Goal: Transaction & Acquisition: Subscribe to service/newsletter

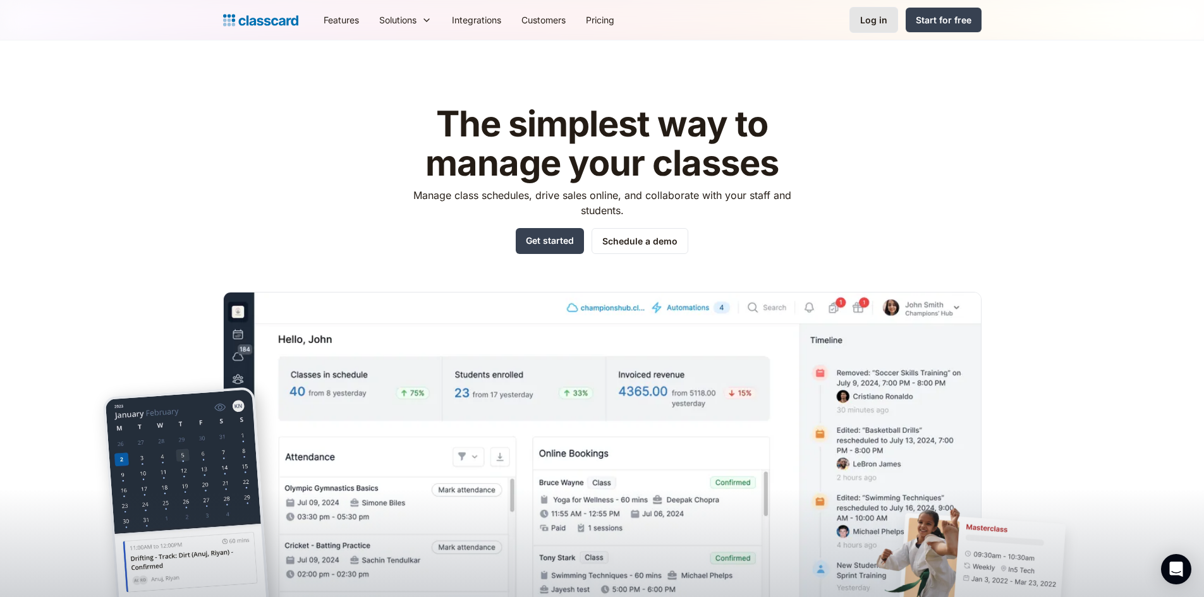
click at [867, 25] on div "Log in" at bounding box center [873, 19] width 27 height 13
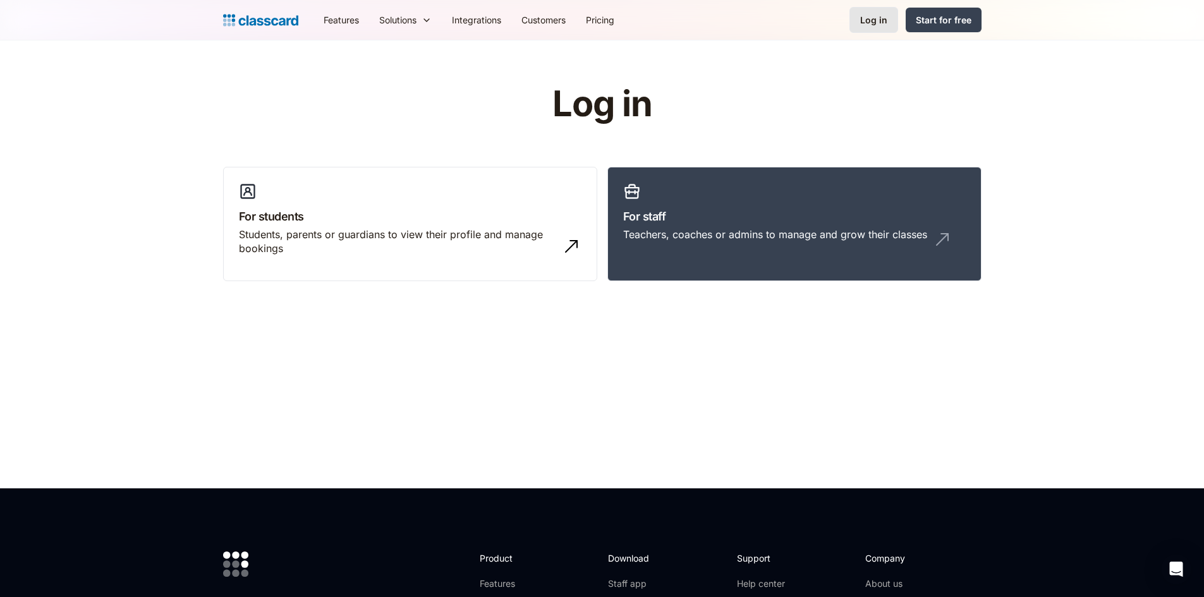
click at [862, 21] on div "Log in" at bounding box center [873, 19] width 27 height 13
click at [371, 216] on h3 "For students" at bounding box center [410, 216] width 342 height 17
click at [729, 238] on div "Teachers, coaches or admins to manage and grow their classes" at bounding box center [775, 234] width 304 height 14
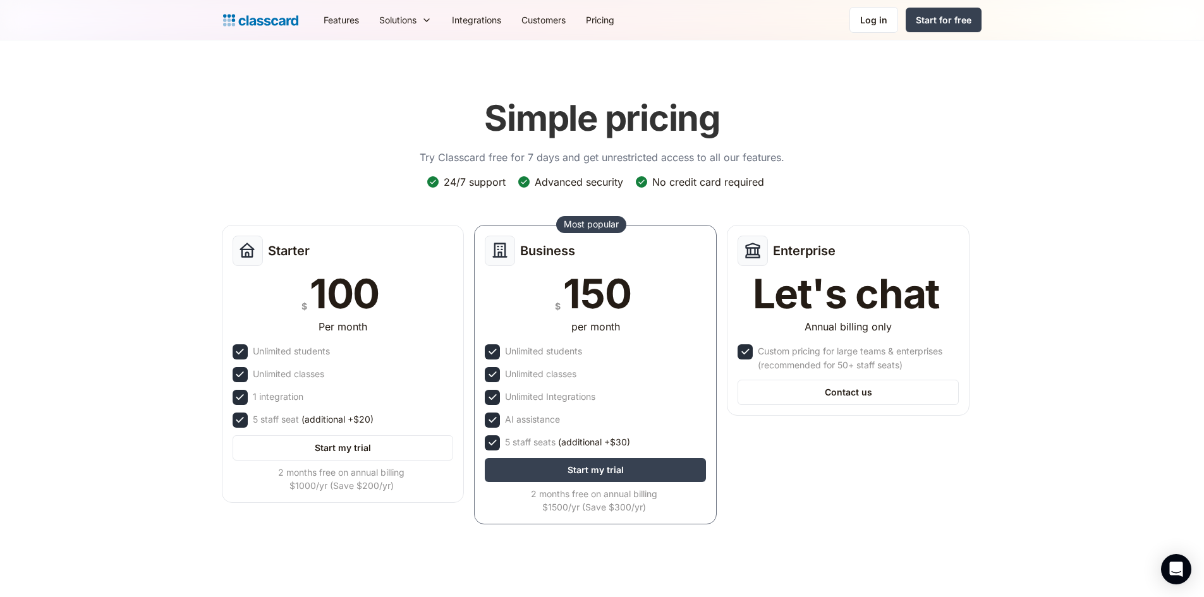
click at [106, 196] on header "Simple pricing Try Classcard free for 7 days and get unrestricted access to all…" at bounding box center [602, 320] width 1204 height 560
click at [943, 20] on div "Start for free" at bounding box center [943, 19] width 56 height 13
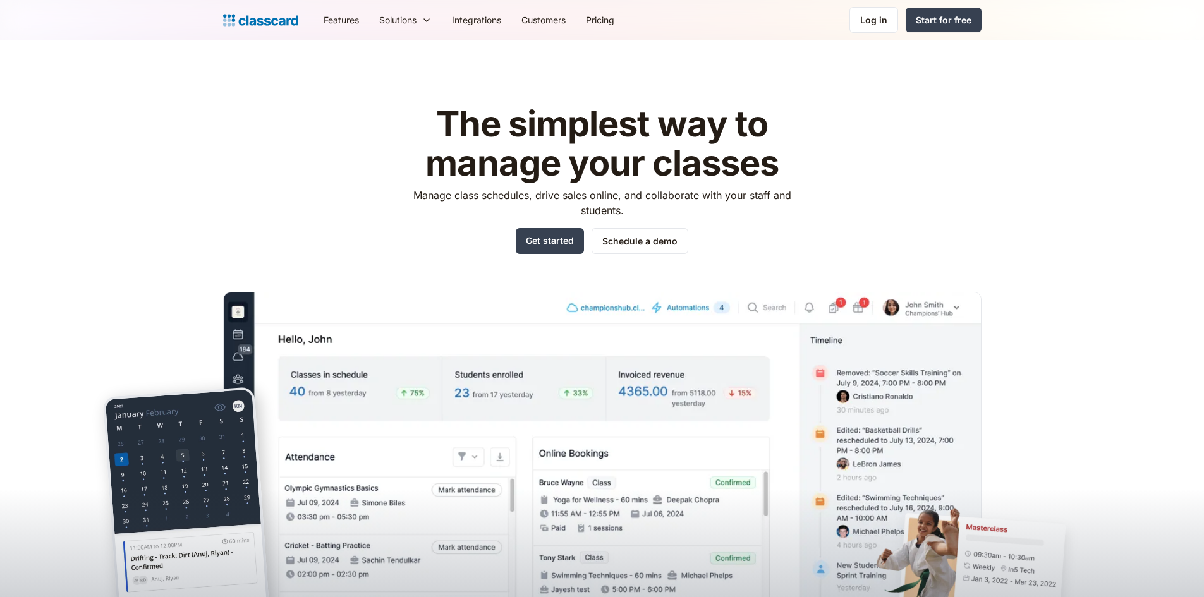
click at [765, 196] on p "Manage class schedules, drive sales online, and collaborate with your staff and…" at bounding box center [601, 203] width 401 height 30
click at [607, 15] on link "Pricing" at bounding box center [600, 20] width 49 height 28
click at [610, 20] on link "Pricing" at bounding box center [600, 20] width 49 height 28
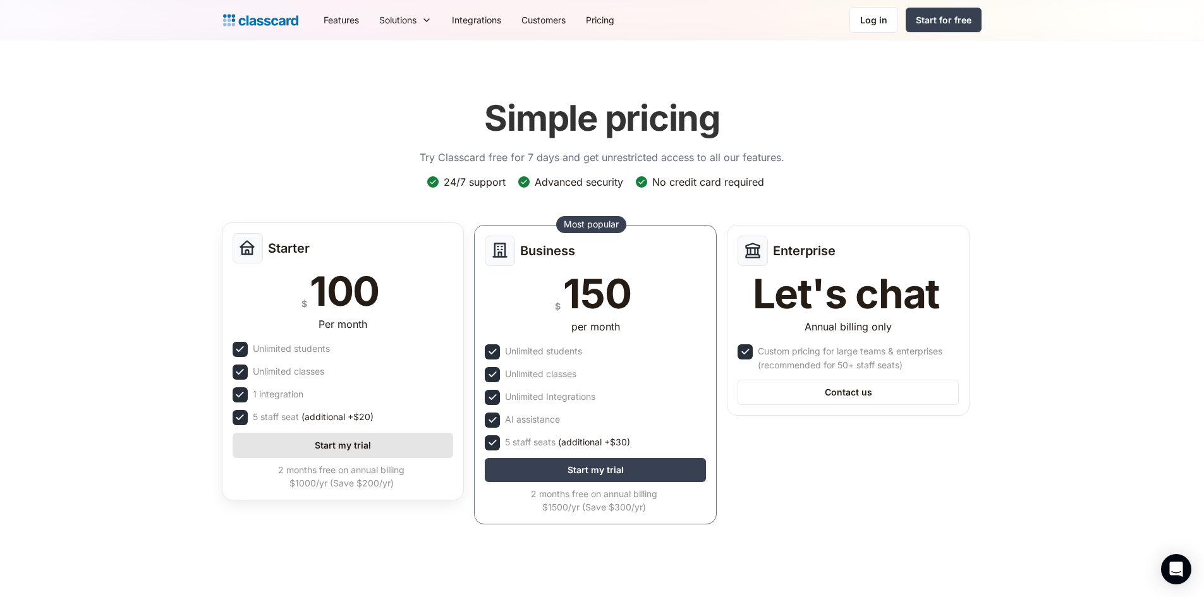
click at [408, 450] on link "Start my trial" at bounding box center [342, 445] width 221 height 25
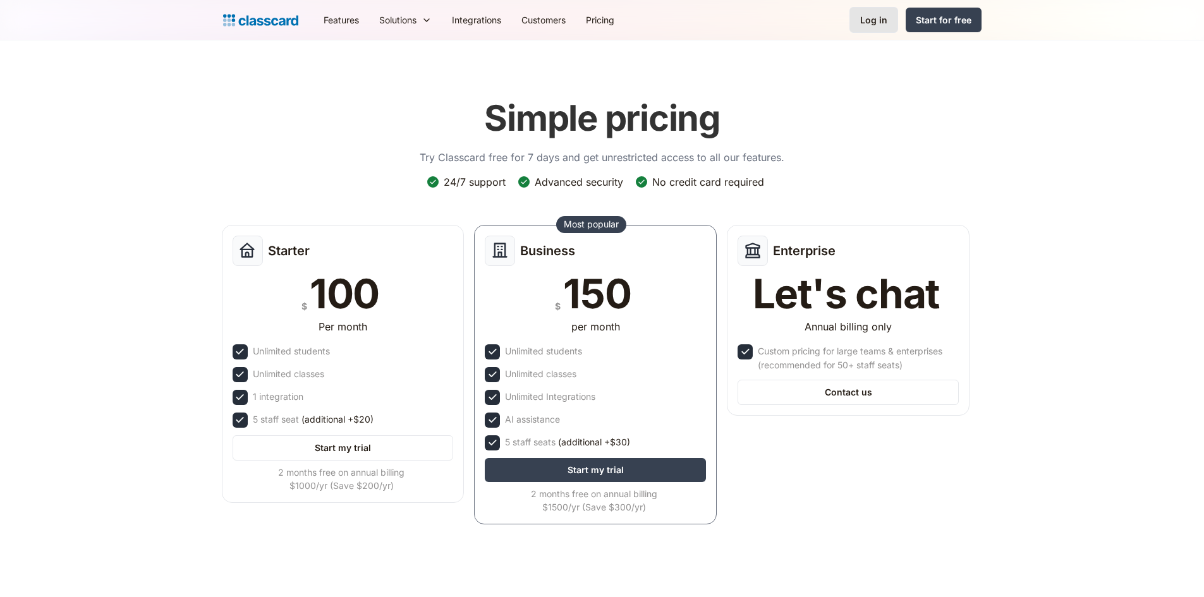
click at [866, 23] on div "Log in" at bounding box center [873, 19] width 27 height 13
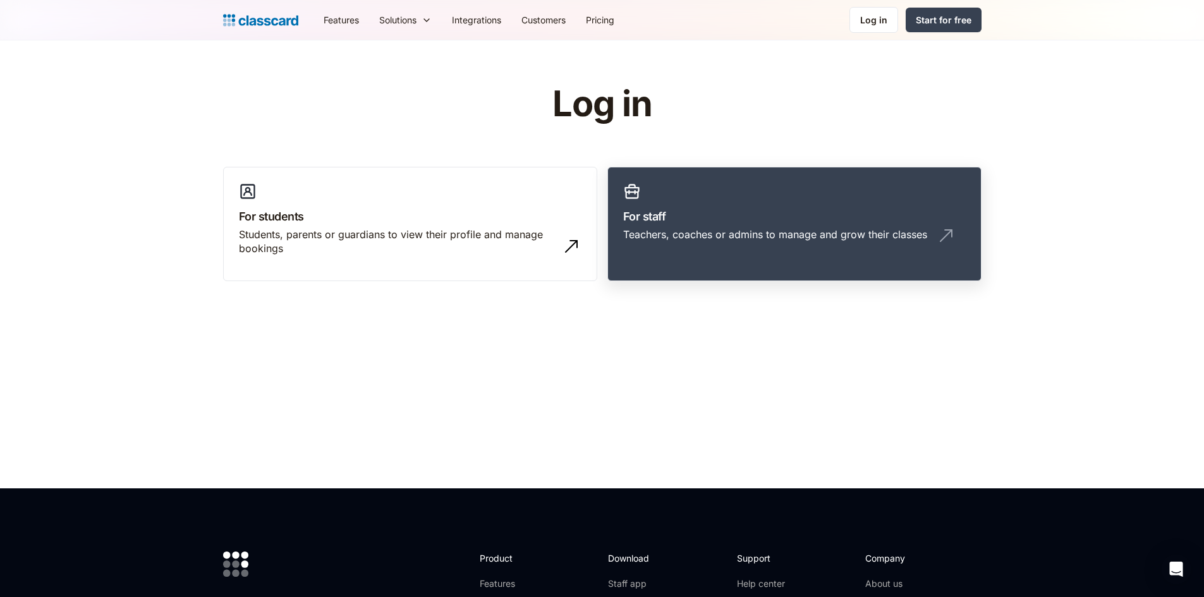
click at [818, 227] on div "Teachers, coaches or admins to manage and grow their classes" at bounding box center [775, 234] width 304 height 14
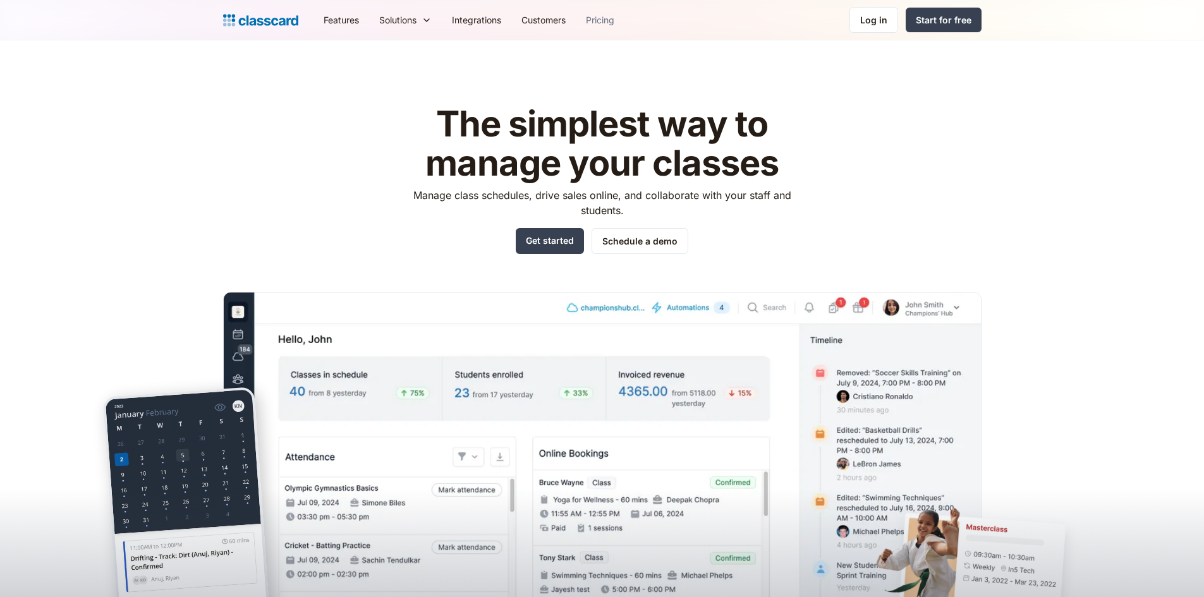
click at [603, 20] on link "Pricing" at bounding box center [600, 20] width 49 height 28
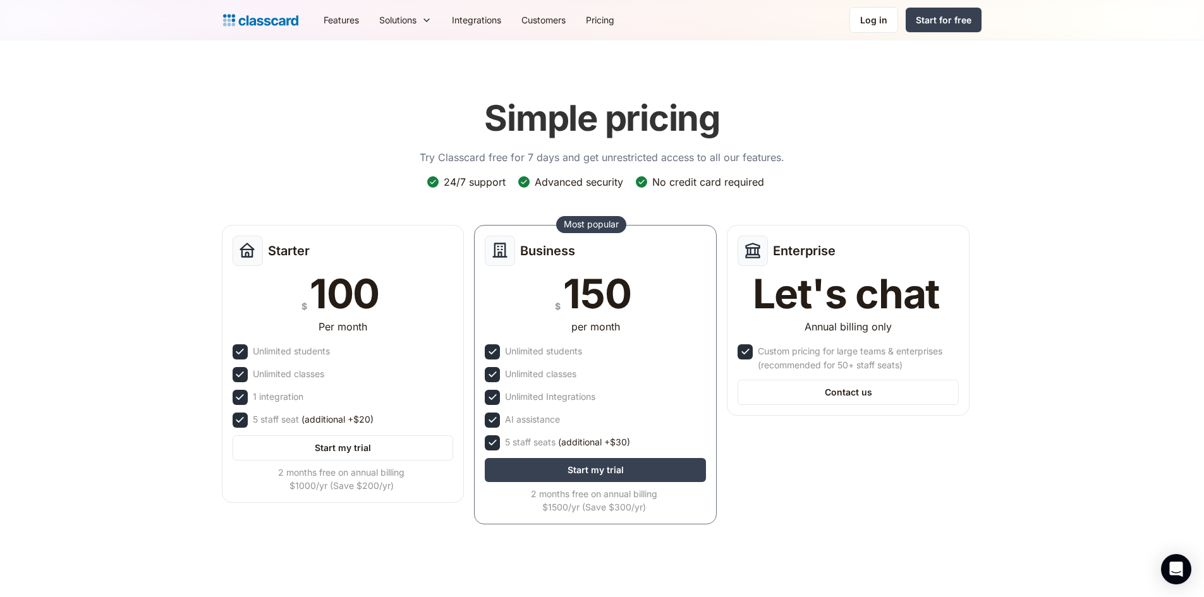
click at [890, 115] on div "Simple pricing Try Classcard free for 7 days and get unrestricted access to all…" at bounding box center [602, 311] width 758 height 452
click at [931, 23] on div "Start for free" at bounding box center [943, 19] width 56 height 13
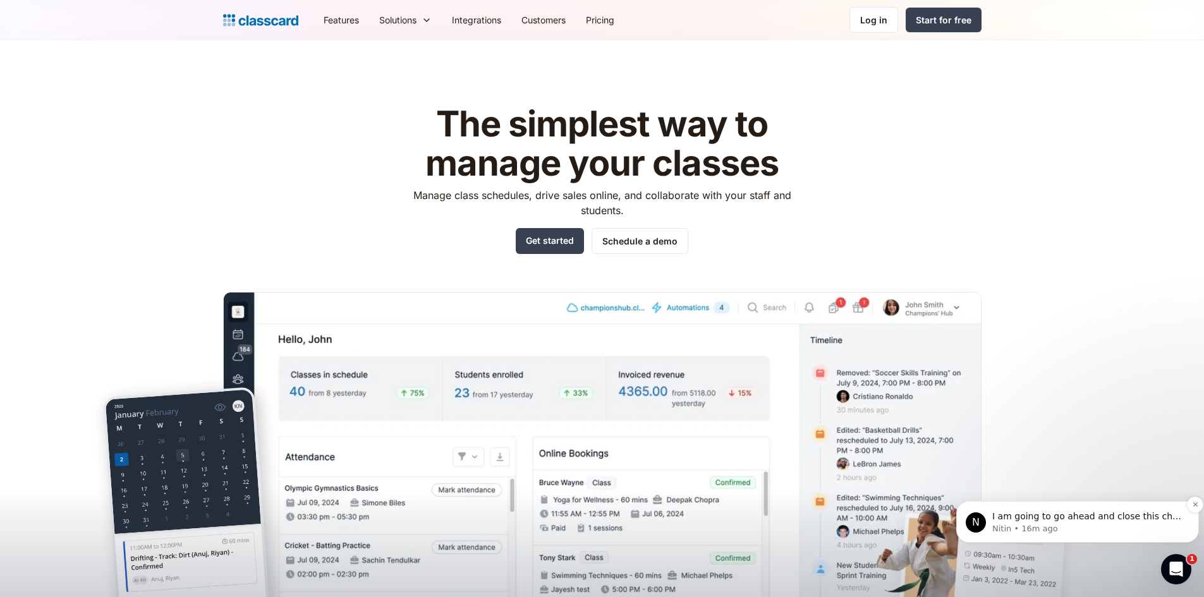
click at [1106, 519] on p "I am going to go ahead and close this chat now. Please feel free to reopen if y…" at bounding box center [1087, 516] width 191 height 13
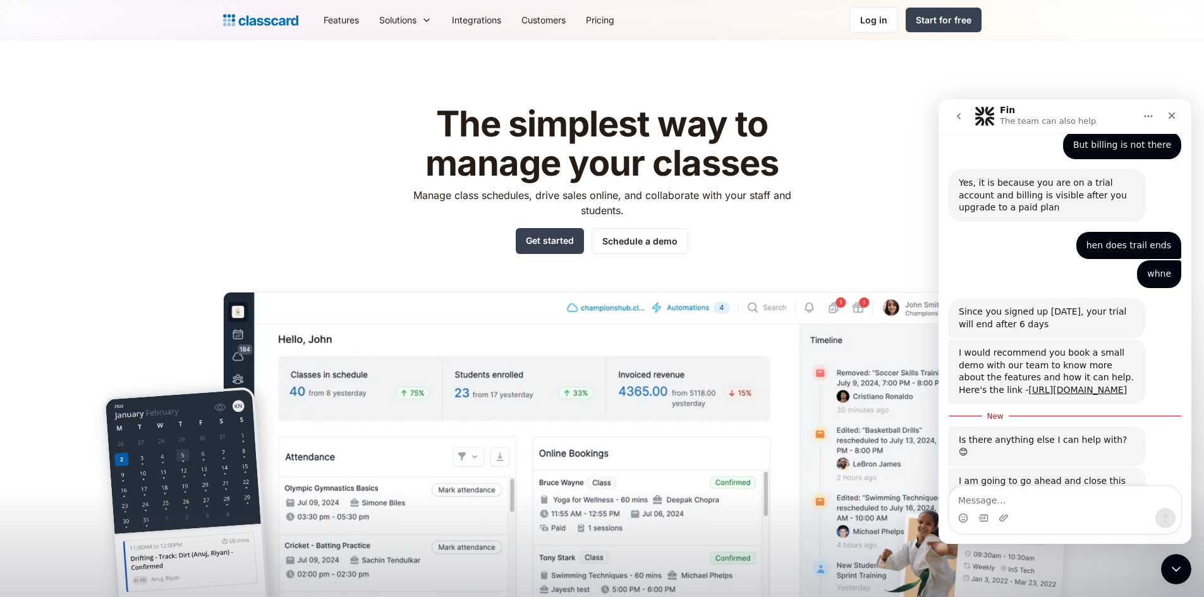
scroll to position [147, 0]
